Goal: Transaction & Acquisition: Purchase product/service

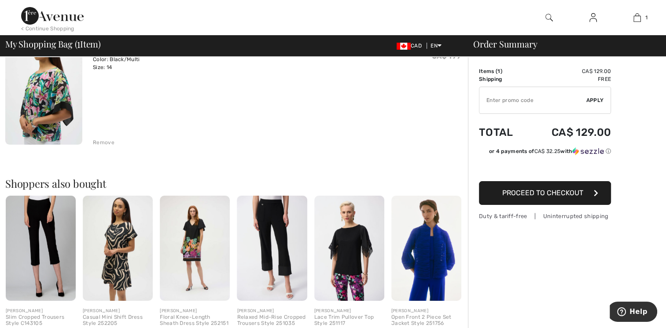
scroll to position [141, 0]
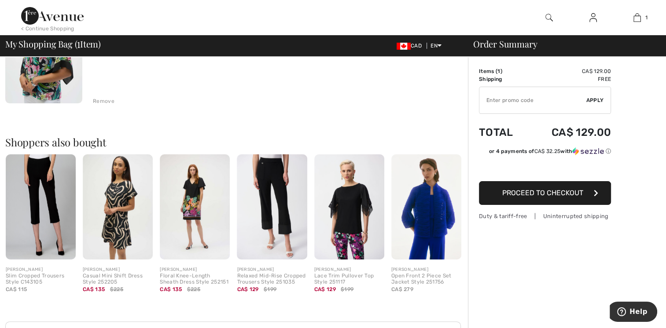
drag, startPoint x: 662, startPoint y: 325, endPoint x: 609, endPoint y: 328, distance: 52.5
click at [656, 325] on div "Order Summary Details Items ( 1 ) CA$ 129.00 Promo code CA$ 0.00 Shipping Free …" at bounding box center [567, 192] width 198 height 552
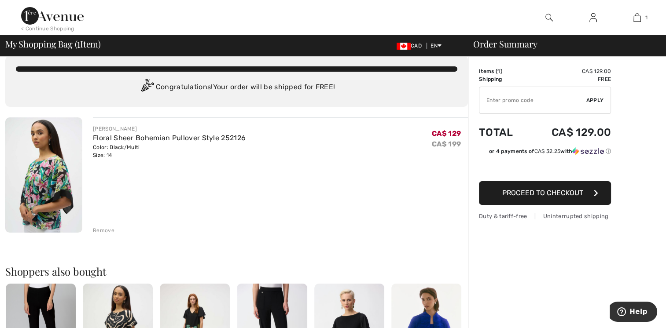
scroll to position [0, 0]
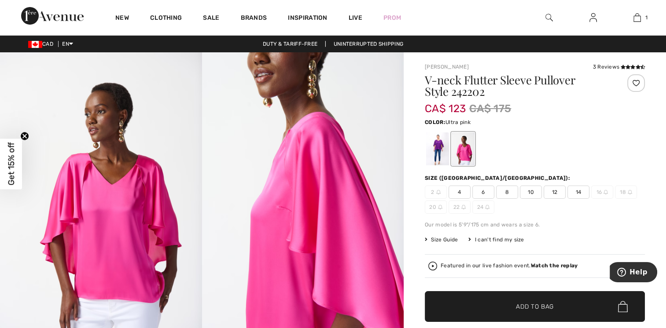
click at [593, 15] on img at bounding box center [593, 17] width 7 height 11
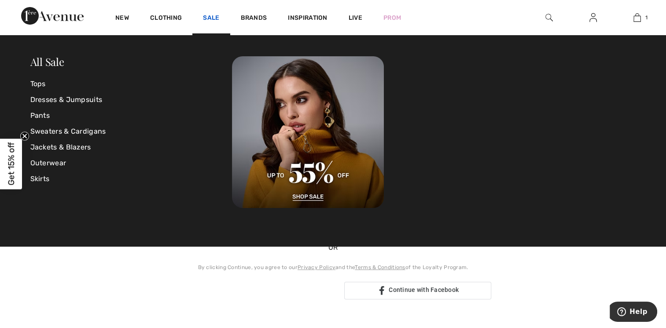
click at [207, 18] on link "Sale" at bounding box center [211, 18] width 16 height 9
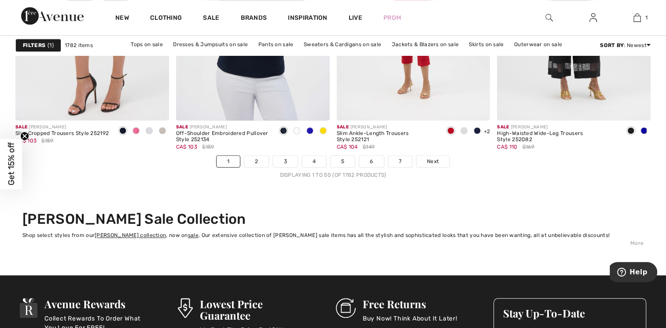
scroll to position [4068, 0]
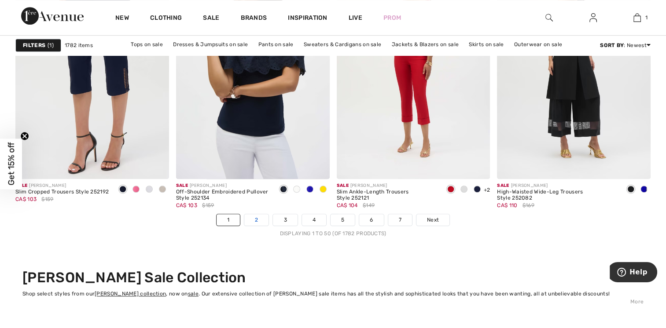
click at [256, 221] on link "2" at bounding box center [256, 219] width 24 height 11
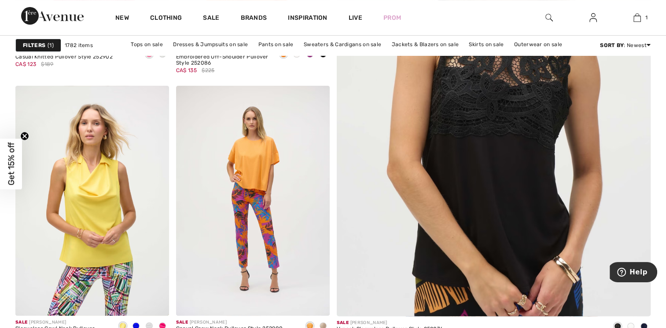
scroll to position [370, 0]
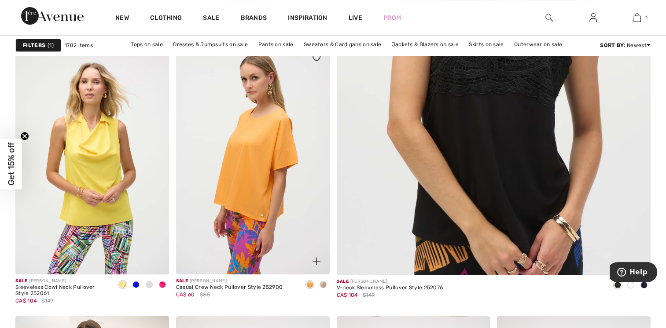
click at [262, 184] on img at bounding box center [253, 159] width 154 height 230
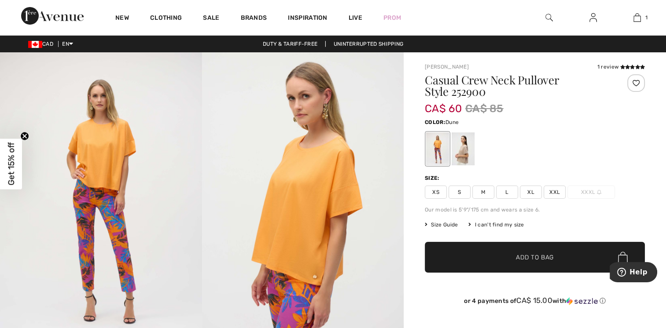
drag, startPoint x: 470, startPoint y: 152, endPoint x: 463, endPoint y: 156, distance: 7.5
click at [465, 155] on div at bounding box center [463, 149] width 23 height 33
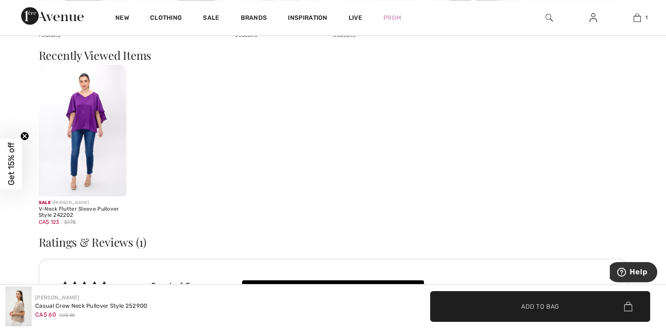
scroll to position [1150, 0]
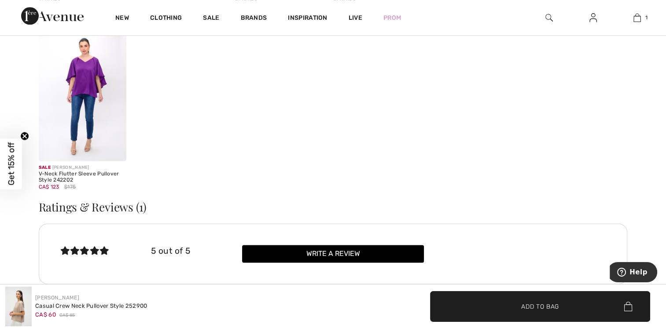
click at [666, 322] on div "✔ Added to Bag Add to Bag" at bounding box center [499, 306] width 333 height 31
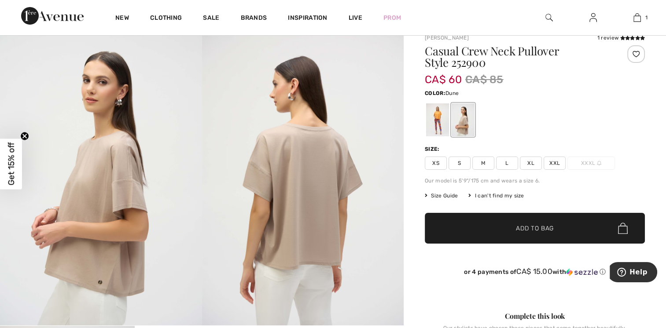
scroll to position [0, 0]
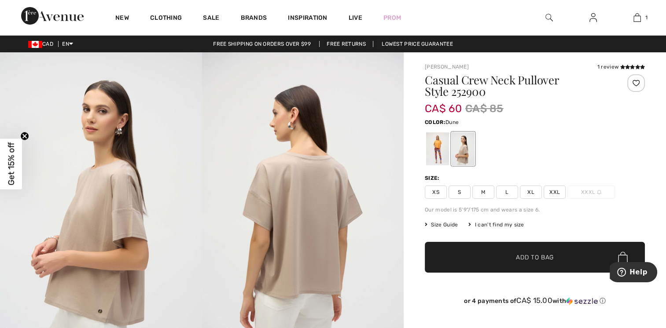
click at [462, 152] on div at bounding box center [463, 149] width 23 height 33
click at [440, 155] on div at bounding box center [437, 149] width 23 height 33
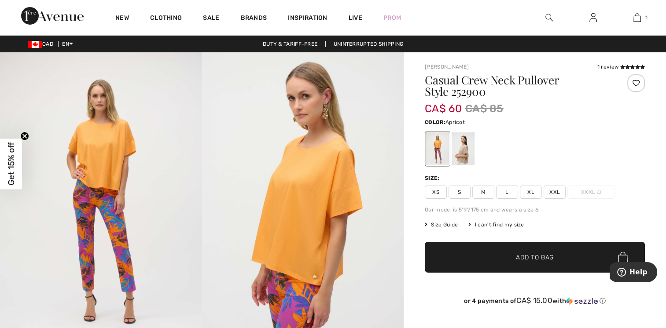
click at [445, 223] on span "Size Guide" at bounding box center [441, 225] width 33 height 8
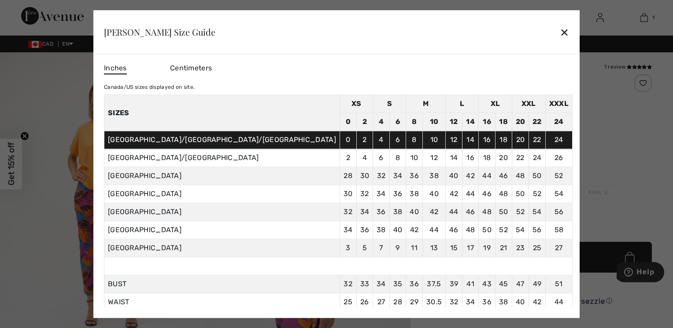
click at [560, 31] on div "✕" at bounding box center [564, 32] width 9 height 18
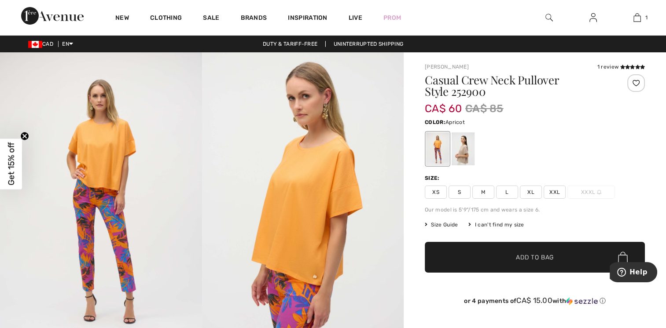
click at [509, 196] on span "L" at bounding box center [507, 192] width 22 height 13
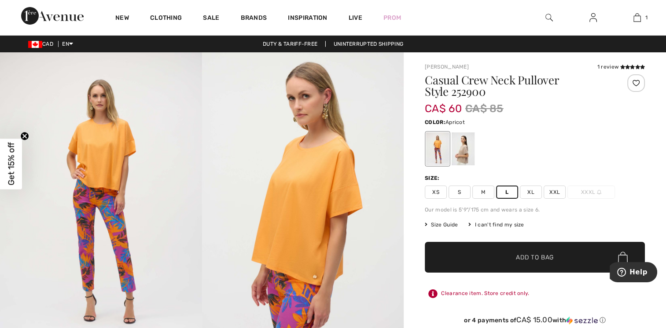
click at [548, 257] on span "Add to Bag" at bounding box center [535, 257] width 38 height 9
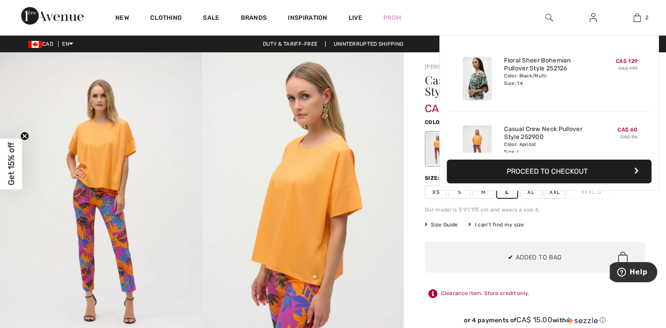
scroll to position [27, 0]
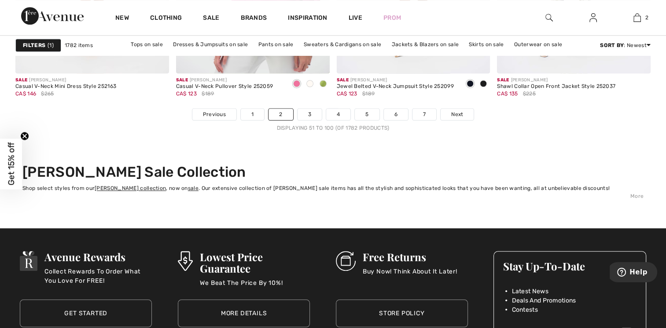
scroll to position [4179, 0]
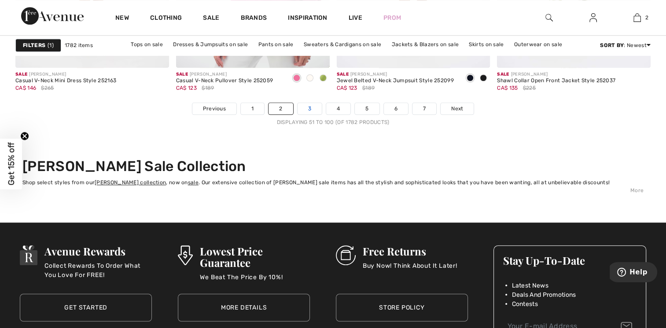
click at [306, 107] on link "3" at bounding box center [310, 108] width 24 height 11
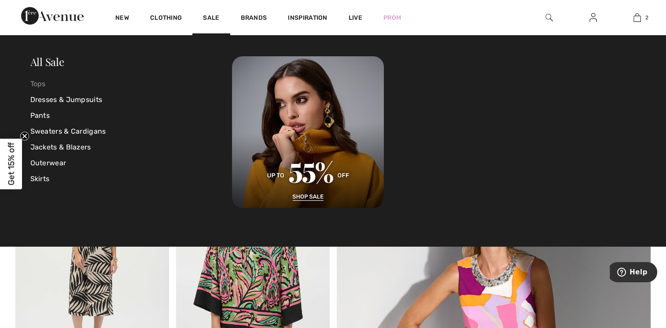
click at [42, 81] on link "Tops" at bounding box center [131, 84] width 202 height 16
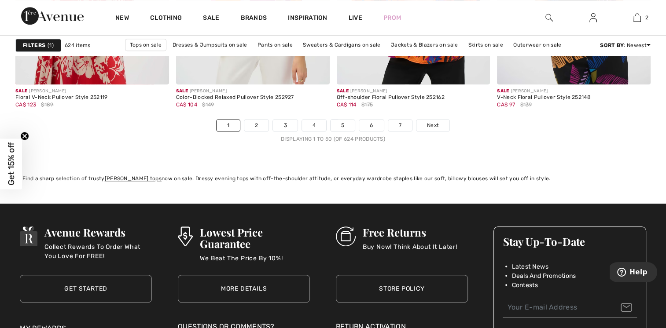
scroll to position [4191, 0]
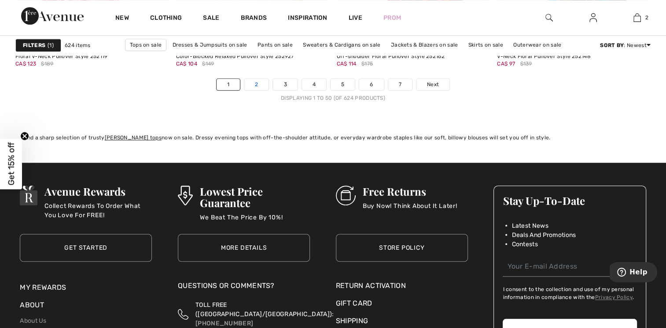
click at [251, 86] on link "2" at bounding box center [256, 84] width 24 height 11
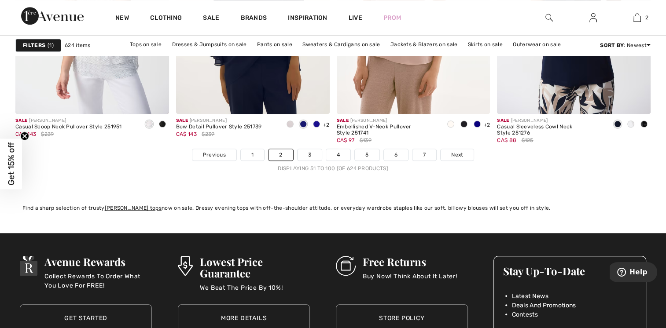
scroll to position [4138, 0]
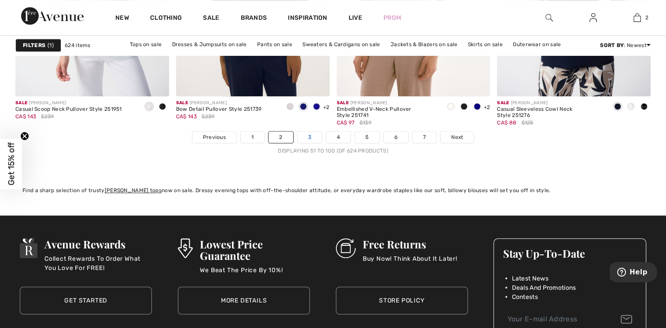
click at [303, 135] on link "3" at bounding box center [310, 137] width 24 height 11
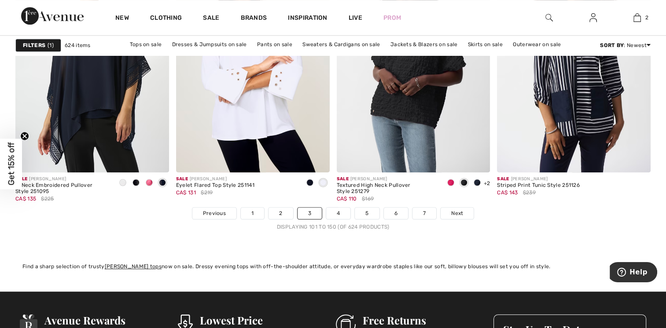
scroll to position [4097, 0]
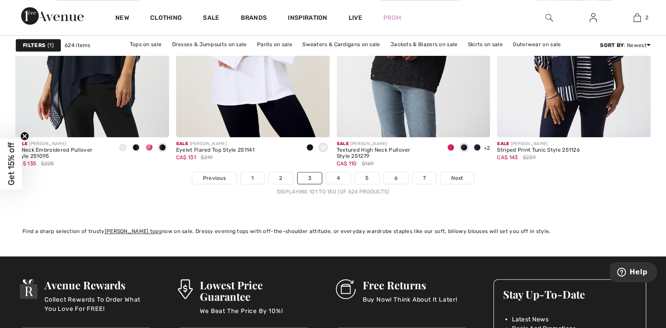
click at [350, 178] on li "4" at bounding box center [338, 178] width 25 height 12
click at [343, 178] on link "4" at bounding box center [338, 178] width 24 height 11
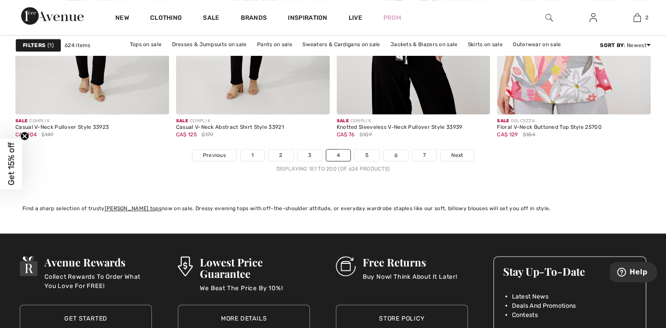
scroll to position [4150, 0]
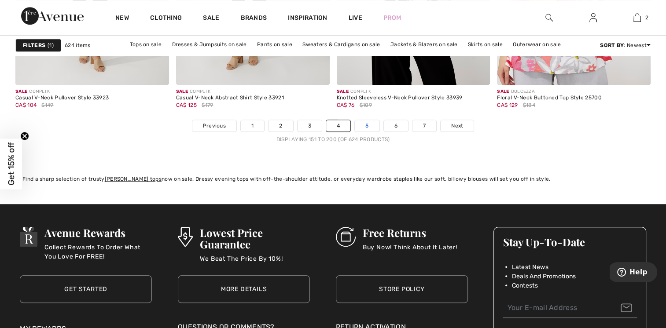
click at [365, 125] on link "5" at bounding box center [367, 125] width 24 height 11
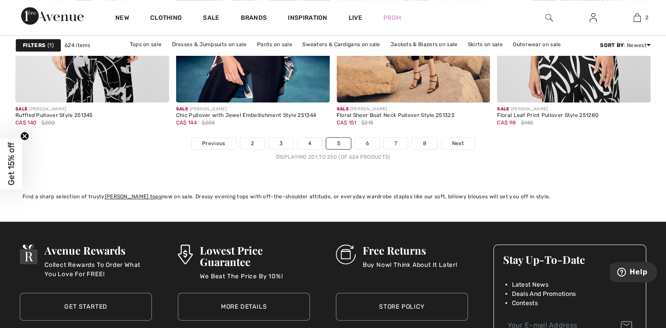
scroll to position [4068, 0]
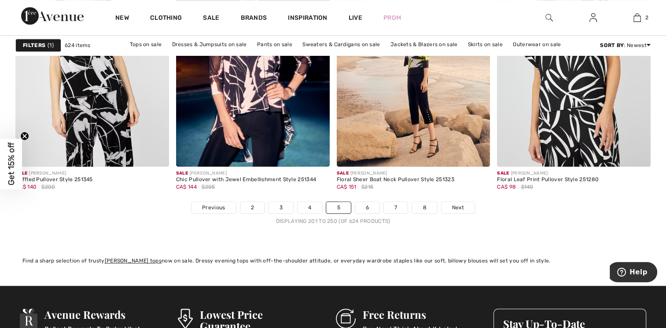
drag, startPoint x: 368, startPoint y: 208, endPoint x: 361, endPoint y: 214, distance: 9.4
click at [368, 209] on link "6" at bounding box center [367, 207] width 24 height 11
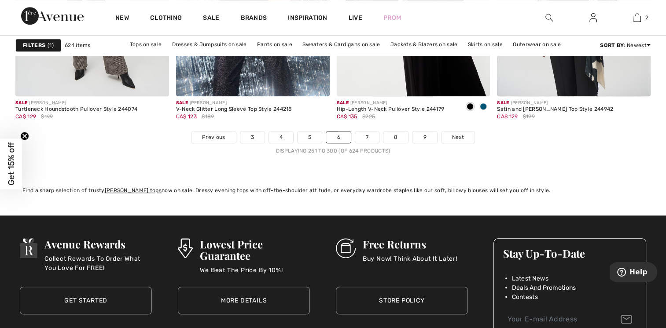
scroll to position [4191, 0]
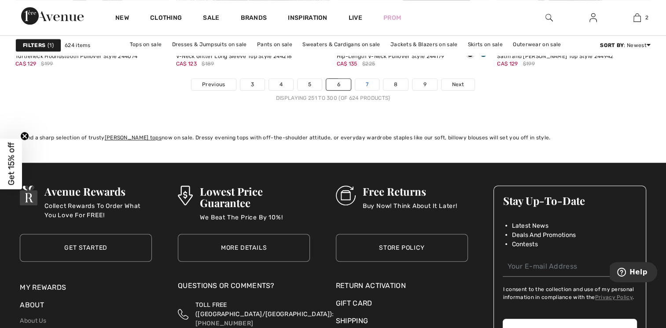
click at [364, 86] on link "7" at bounding box center [367, 84] width 24 height 11
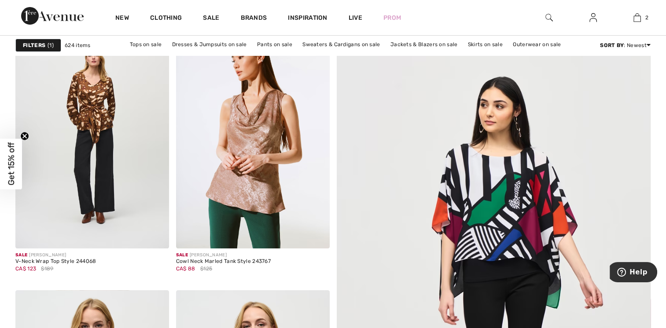
scroll to position [106, 0]
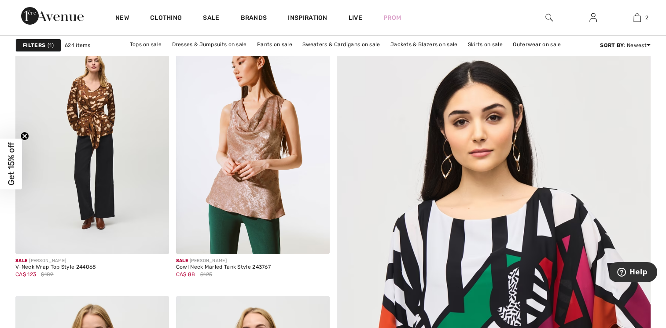
click at [523, 268] on img at bounding box center [493, 306] width 377 height 565
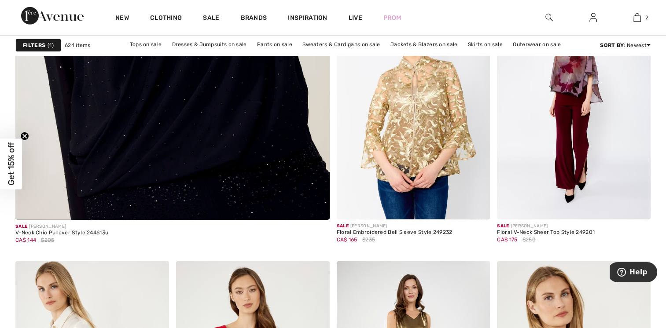
scroll to position [2263, 0]
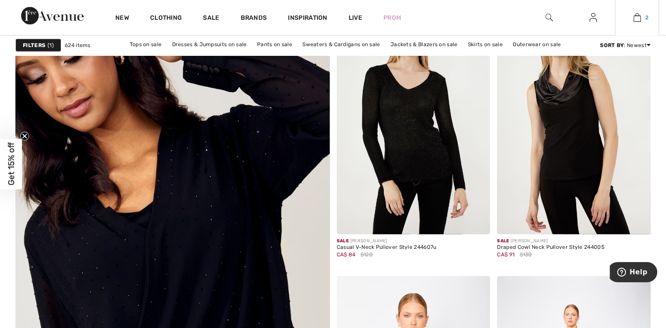
drag, startPoint x: 660, startPoint y: 16, endPoint x: 655, endPoint y: 22, distance: 8.1
click at [655, 21] on div "New Clothing Sale Brands Inspiration Live Prom 2 Added to Bag [PERSON_NAME] Flo…" at bounding box center [333, 17] width 666 height 35
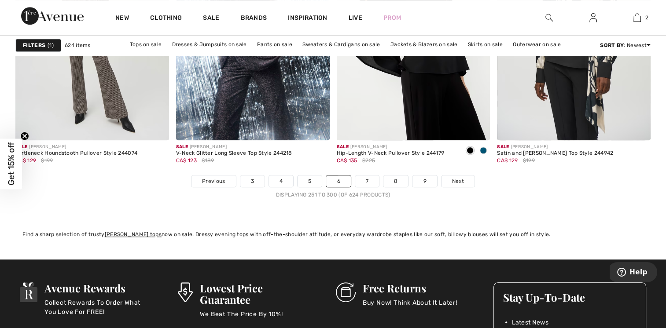
scroll to position [4042, 0]
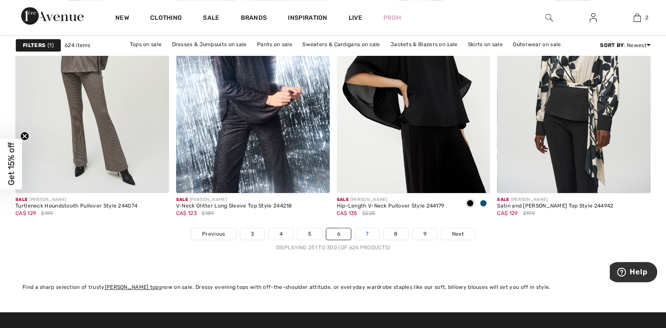
click at [375, 232] on link "7" at bounding box center [367, 233] width 24 height 11
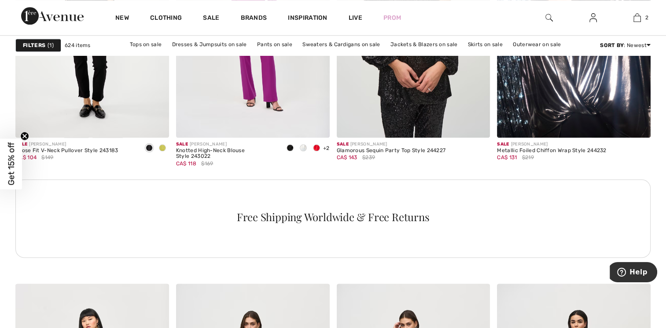
scroll to position [1115, 0]
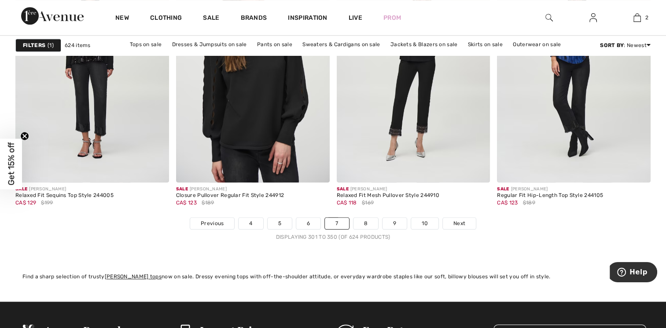
scroll to position [4132, 0]
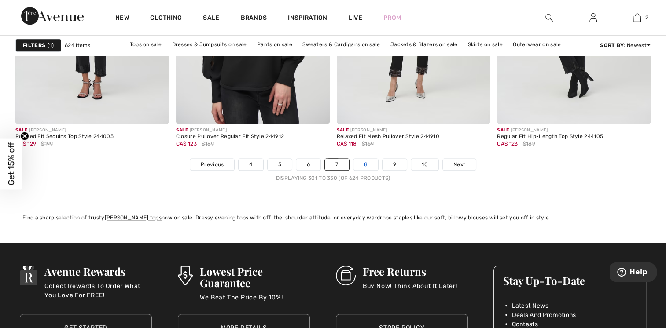
click at [359, 159] on link "8" at bounding box center [366, 164] width 25 height 11
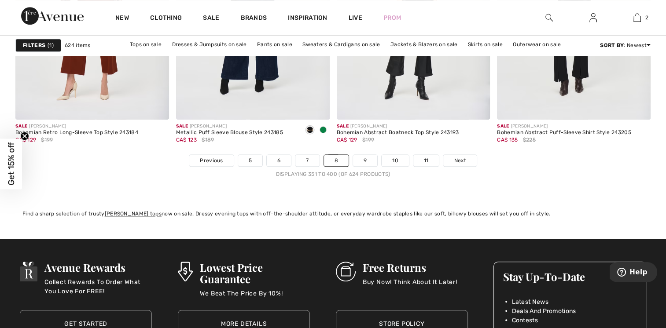
scroll to position [4121, 0]
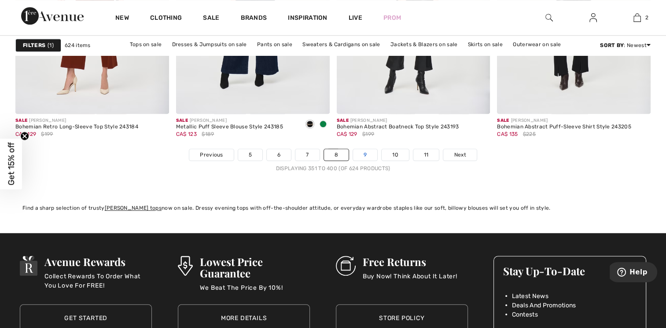
click at [361, 154] on link "9" at bounding box center [365, 154] width 24 height 11
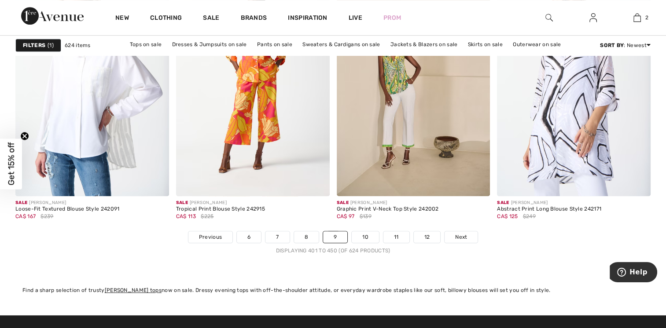
scroll to position [4074, 0]
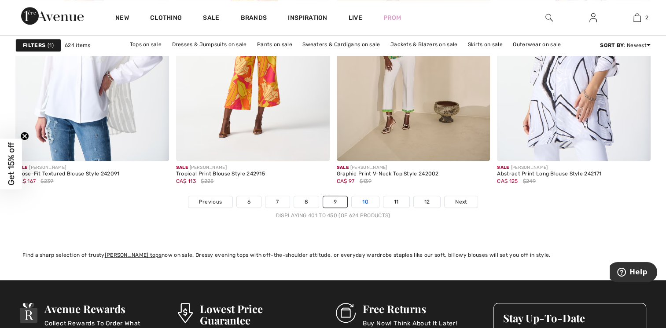
click at [368, 200] on link "10" at bounding box center [365, 201] width 27 height 11
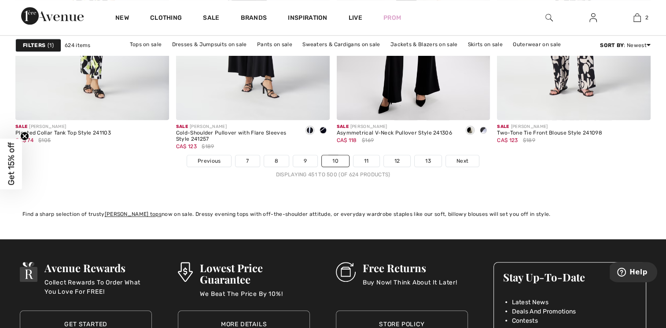
scroll to position [4161, 0]
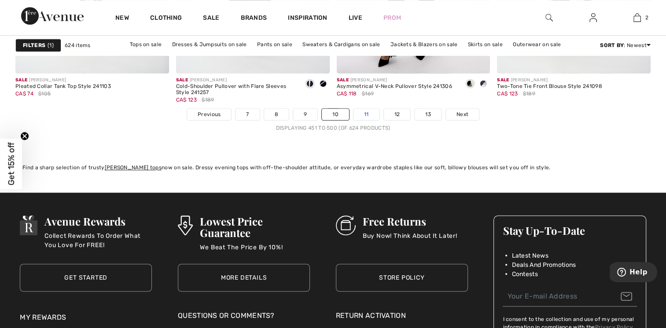
click at [365, 115] on link "11" at bounding box center [367, 114] width 26 height 11
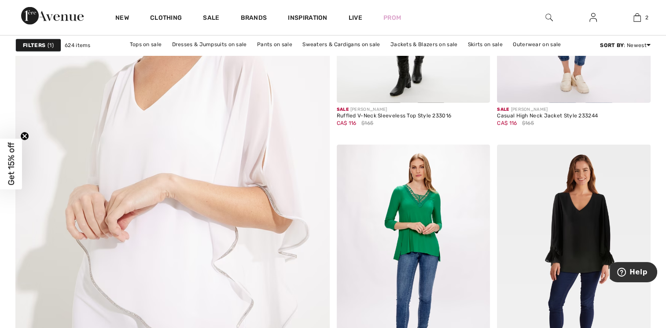
scroll to position [2377, 0]
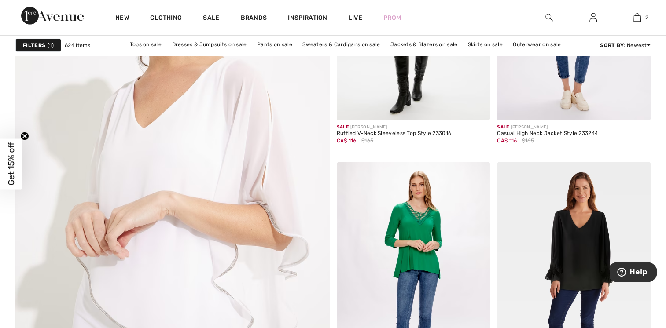
click at [665, 8] on div "New Clothing Sale Brands Inspiration Live Prom 2 Added to Bag Joseph Ribkoff Fl…" at bounding box center [333, 17] width 666 height 35
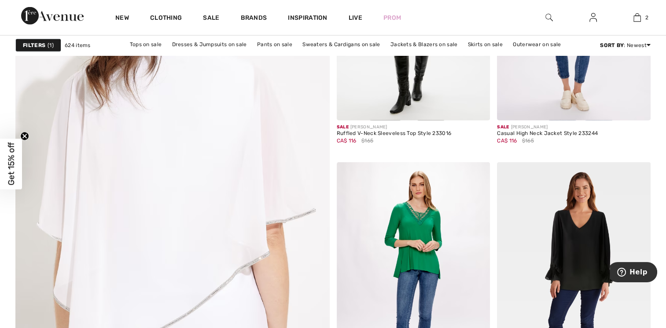
click at [174, 165] on img at bounding box center [172, 172] width 377 height 565
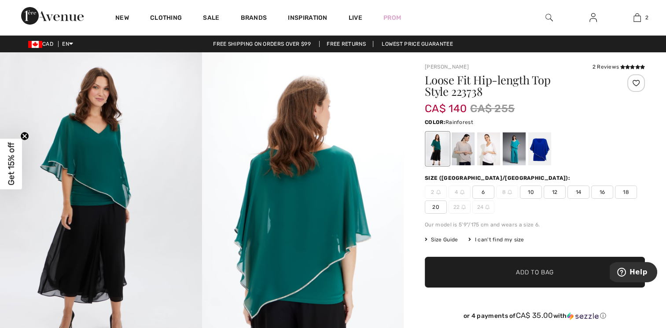
click at [575, 194] on span "14" at bounding box center [578, 192] width 22 height 13
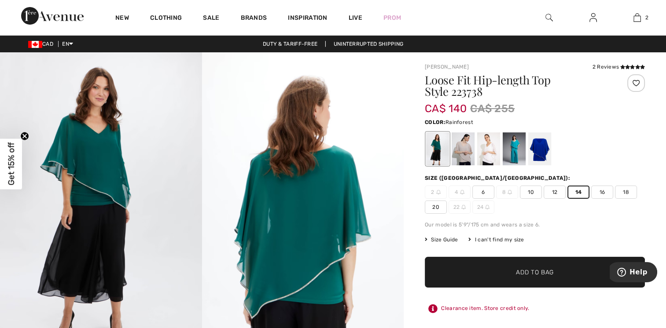
click at [442, 237] on span "Size Guide" at bounding box center [441, 240] width 33 height 8
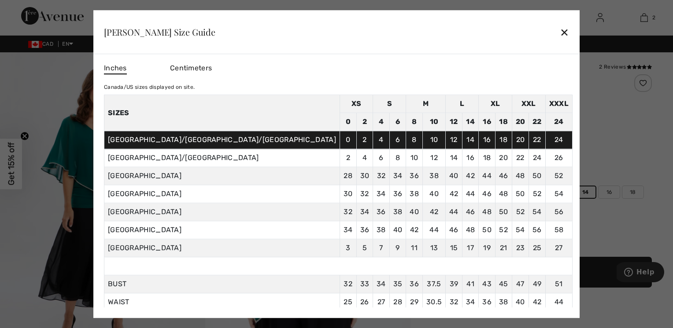
drag, startPoint x: 487, startPoint y: 31, endPoint x: 493, endPoint y: 41, distance: 12.2
click at [560, 29] on div "✕" at bounding box center [564, 32] width 9 height 18
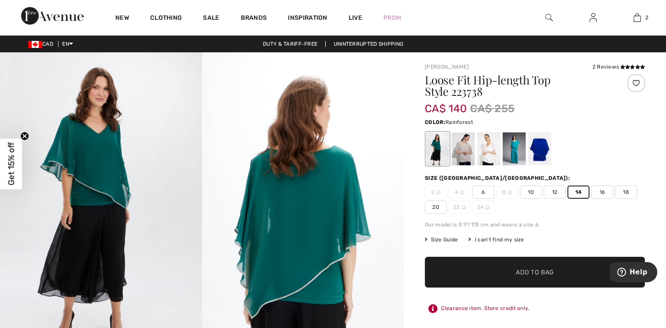
click at [528, 272] on span "Add to Bag" at bounding box center [535, 272] width 38 height 9
